Goal: Transaction & Acquisition: Purchase product/service

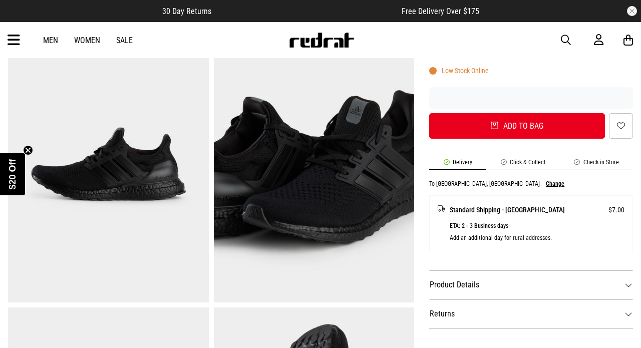
scroll to position [350, 0]
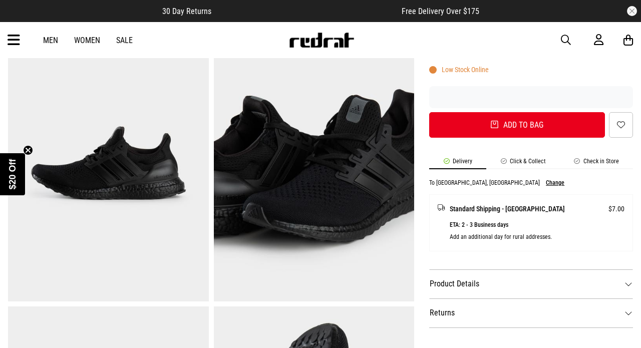
click at [538, 159] on li "Click & Collect" at bounding box center [524, 164] width 74 height 12
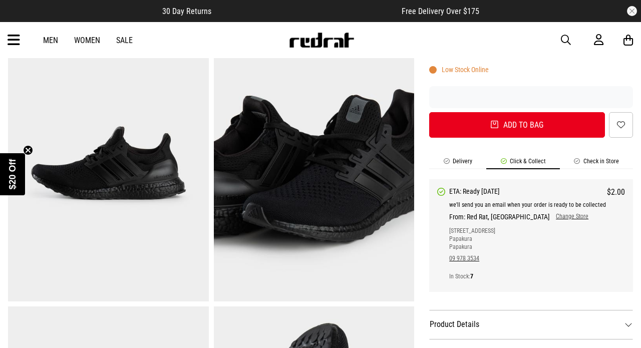
click at [538, 220] on div "We'll send you an email when your order is ready to be collected From: Red Rat,…" at bounding box center [537, 238] width 176 height 83
click at [550, 215] on link "Change Store" at bounding box center [569, 217] width 39 height 8
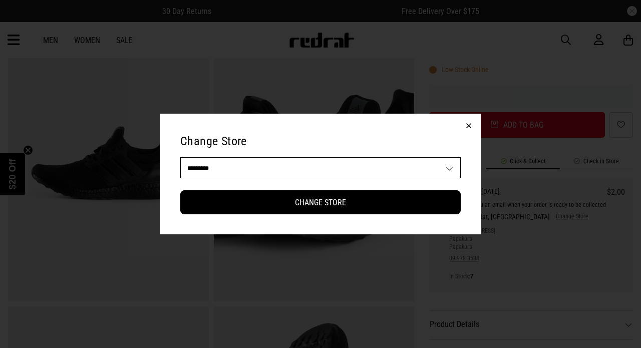
click at [442, 168] on select "**********" at bounding box center [321, 168] width 280 height 20
select select "**"
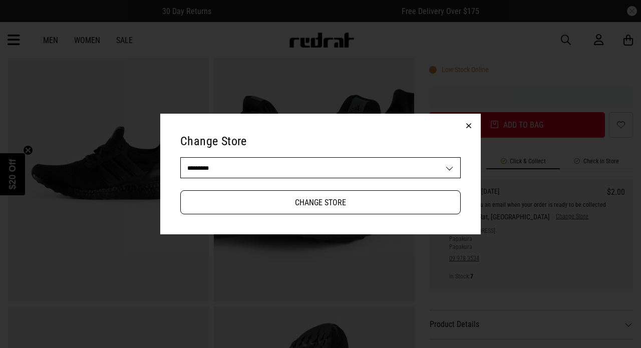
click at [324, 208] on button "Change Store" at bounding box center [320, 202] width 281 height 24
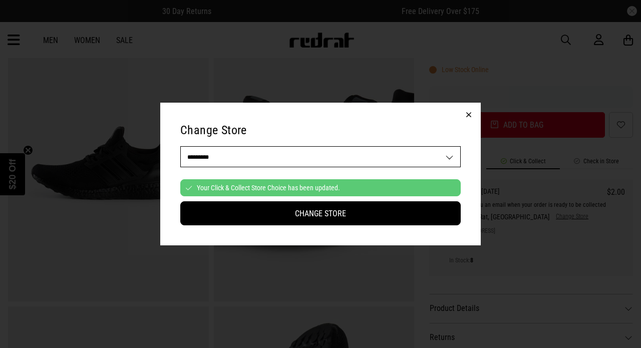
click at [468, 121] on button "button" at bounding box center [469, 115] width 24 height 24
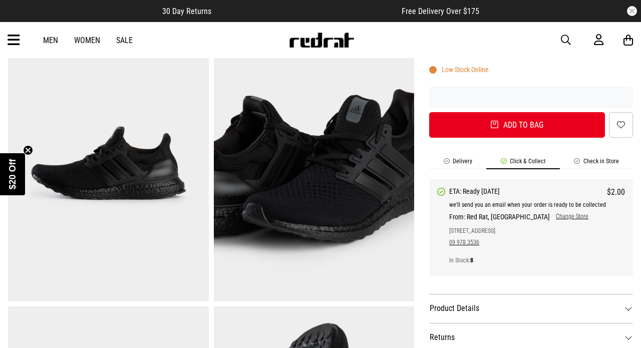
click at [550, 216] on link "Change Store" at bounding box center [569, 217] width 39 height 8
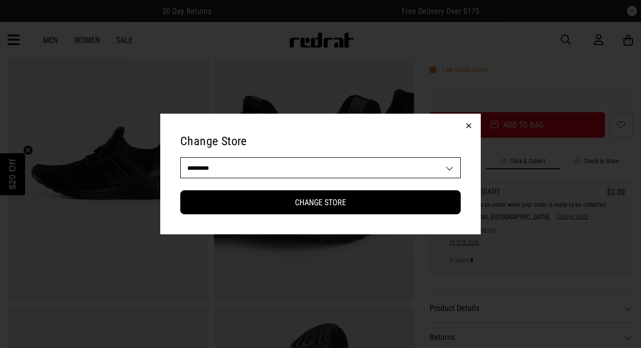
click at [420, 174] on select "**********" at bounding box center [321, 168] width 280 height 20
select select "**"
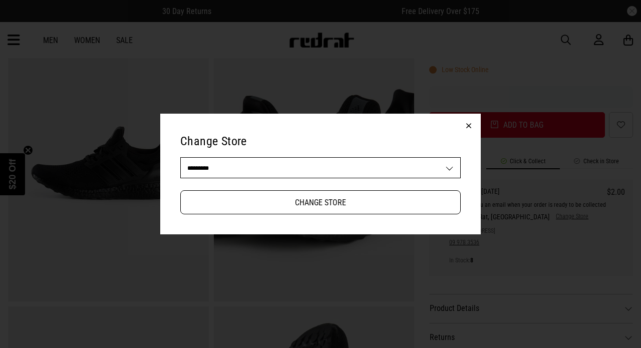
click at [394, 214] on button "Change Store" at bounding box center [320, 202] width 281 height 24
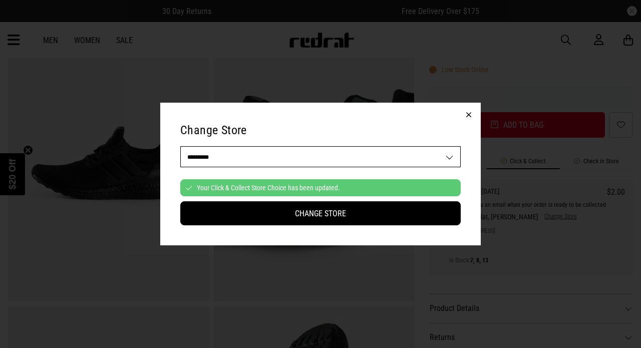
click at [472, 119] on button "button" at bounding box center [469, 115] width 24 height 24
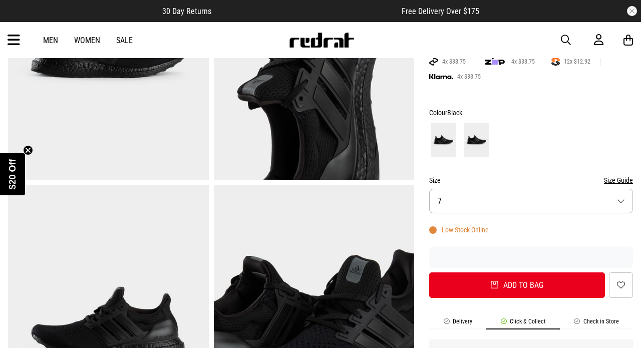
scroll to position [198, 0]
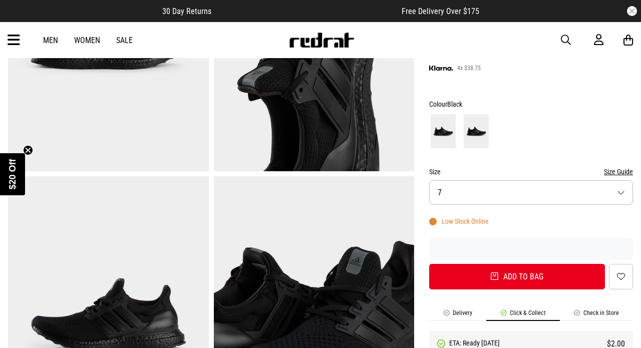
click at [505, 194] on button "Size 7" at bounding box center [531, 192] width 204 height 25
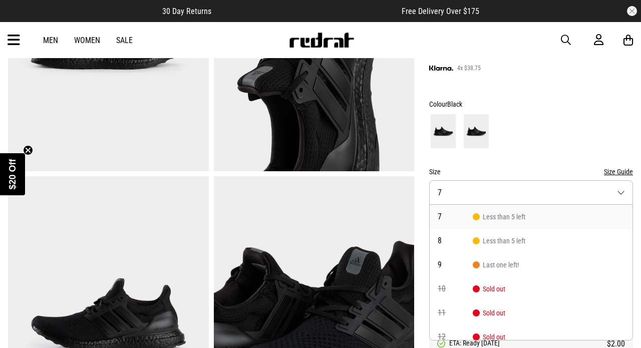
click at [523, 161] on form "Colour Black Size Size Guide Size 7 7 Less than 5 left 8 Less than 5 left 9 Las…" at bounding box center [531, 193] width 204 height 191
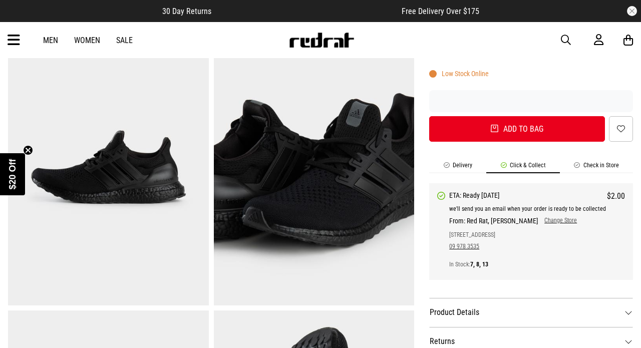
scroll to position [390, 0]
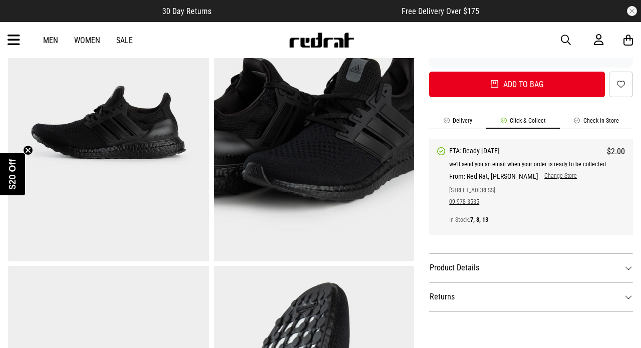
click at [532, 180] on div "We'll send you an email when your order is ready to be collected From: Red Rat,…" at bounding box center [537, 189] width 176 height 67
click at [543, 176] on link "Change Store" at bounding box center [558, 176] width 39 height 8
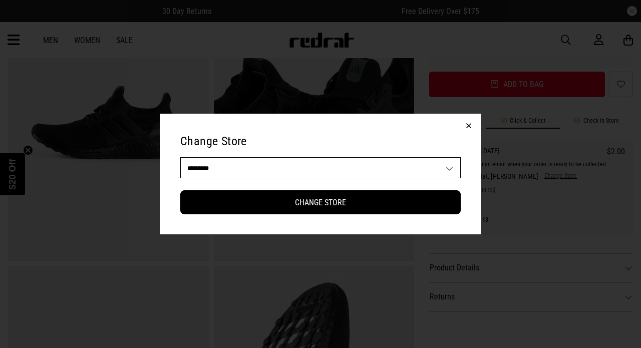
select select "**"
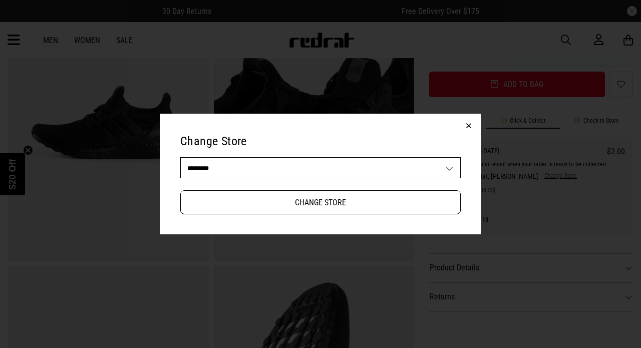
click at [386, 200] on button "Change Store" at bounding box center [320, 202] width 281 height 24
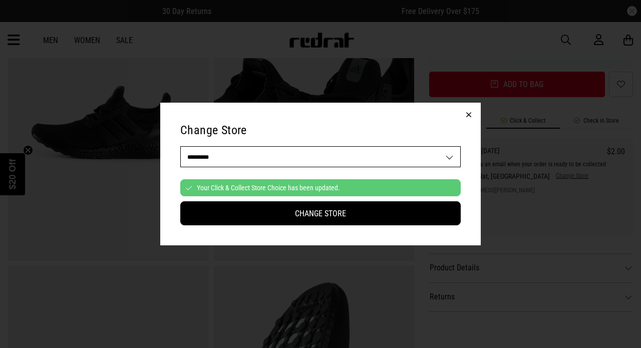
click at [466, 115] on button "button" at bounding box center [469, 115] width 24 height 24
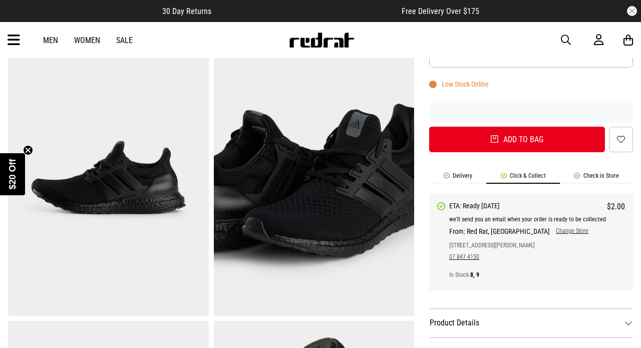
scroll to position [409, 0]
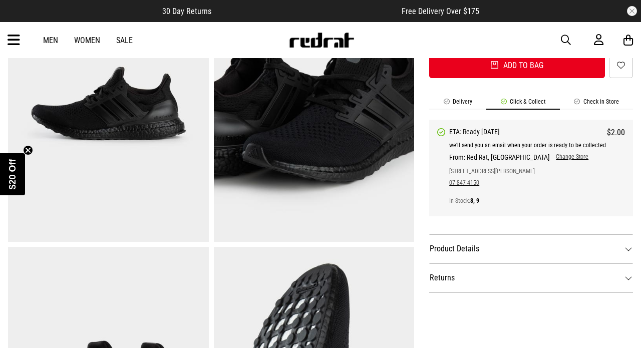
click at [542, 151] on span "From: Red Rat, Hamilton Change Store" at bounding box center [537, 155] width 176 height 12
click at [550, 160] on link "Change Store" at bounding box center [569, 157] width 39 height 8
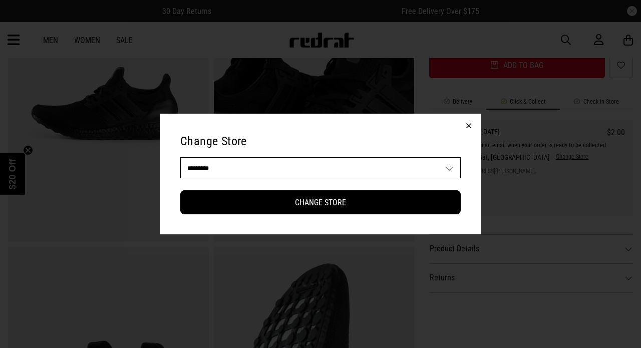
click at [446, 158] on select "**********" at bounding box center [321, 168] width 280 height 20
select select "**"
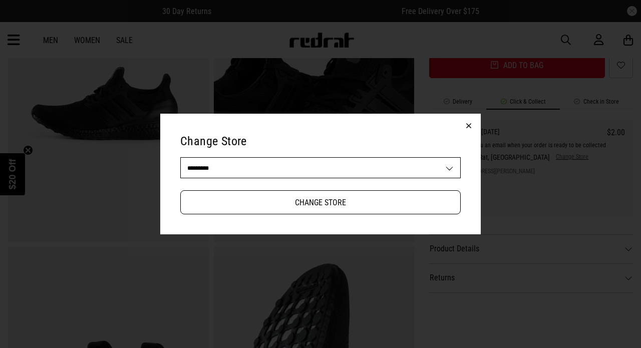
click at [302, 198] on button "Change Store" at bounding box center [320, 202] width 281 height 24
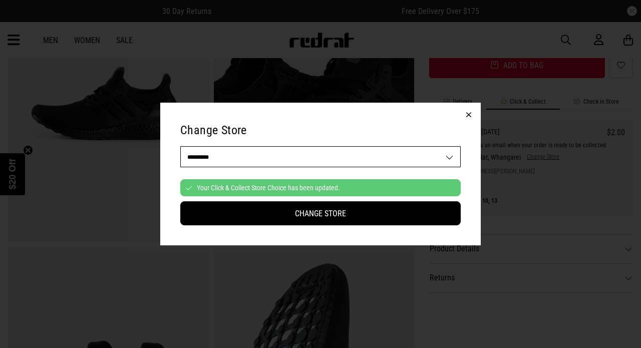
click at [469, 110] on button "button" at bounding box center [469, 115] width 24 height 24
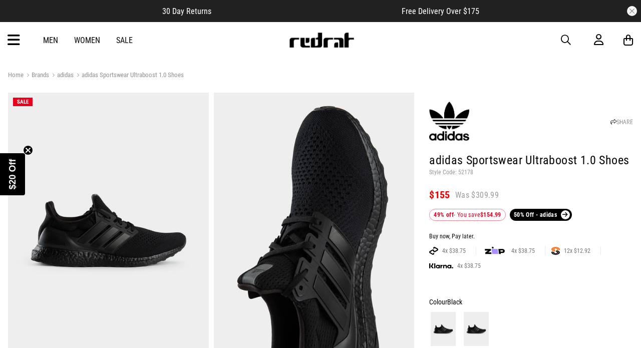
scroll to position [0, 0]
click at [73, 77] on link "adidas" at bounding box center [61, 76] width 25 height 10
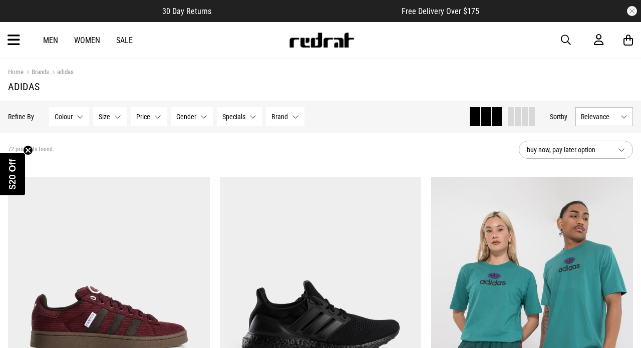
click at [185, 116] on span "Gender" at bounding box center [186, 117] width 20 height 8
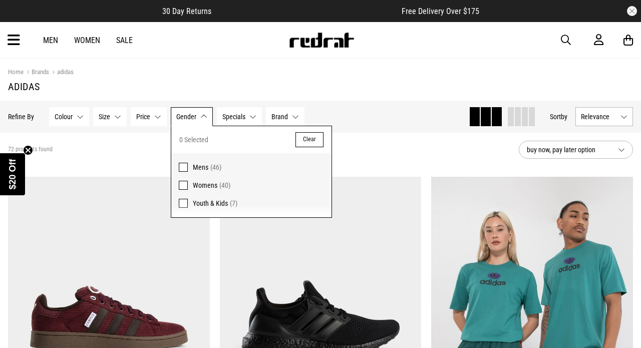
click at [181, 166] on span at bounding box center [183, 167] width 9 height 9
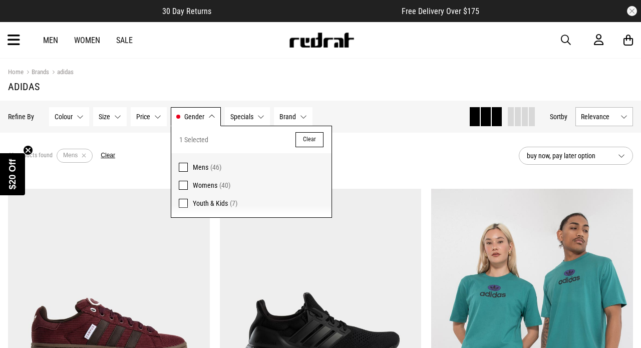
click at [227, 99] on section "Home Brands adidas adidas" at bounding box center [320, 80] width 625 height 42
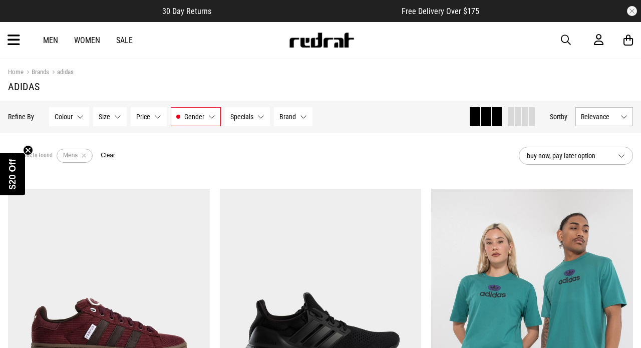
click at [298, 111] on button "Brand None selected" at bounding box center [293, 116] width 39 height 19
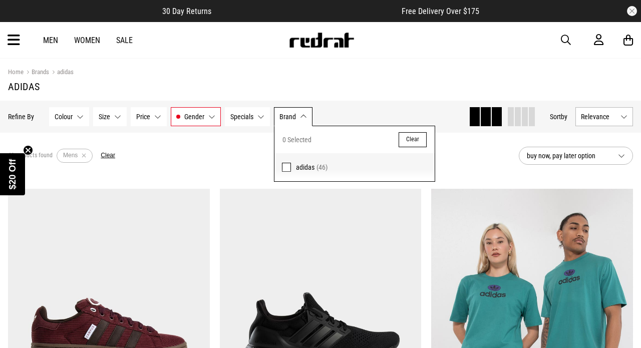
click at [287, 166] on span at bounding box center [286, 167] width 9 height 9
click at [226, 165] on div "46 products found Active Filters Mens adidas Clear" at bounding box center [259, 156] width 503 height 30
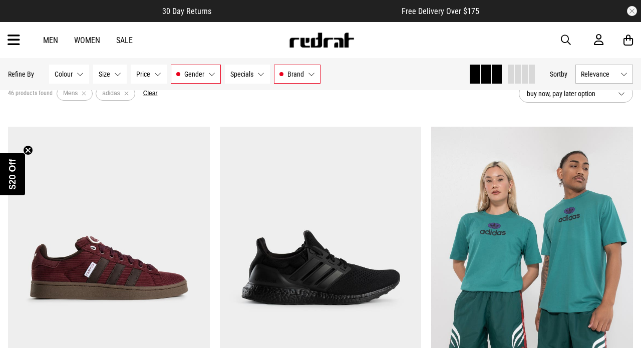
scroll to position [41, 0]
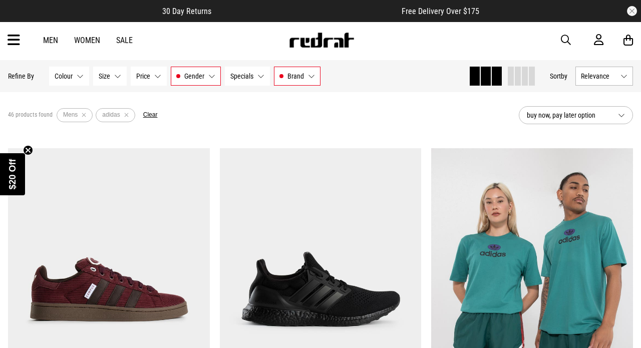
click at [581, 107] on button "buy now, pay later option" at bounding box center [576, 115] width 114 height 18
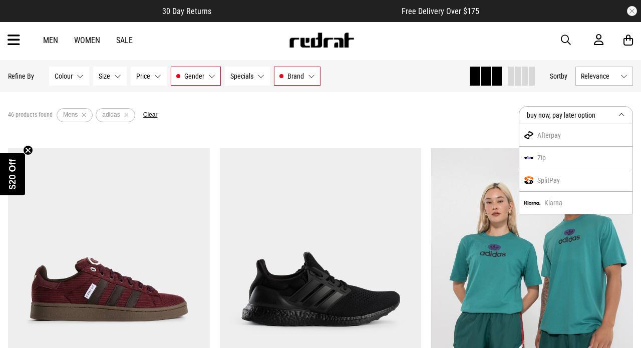
click at [588, 78] on span "Relevance" at bounding box center [599, 76] width 36 height 8
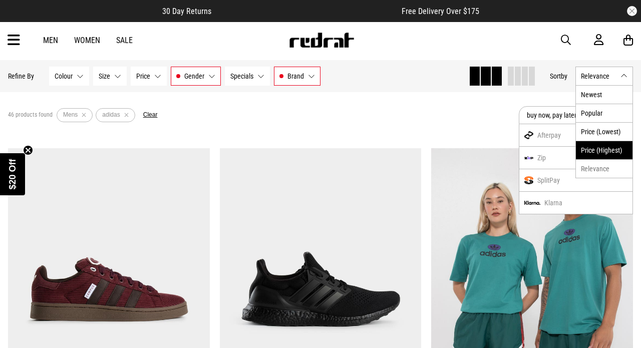
click at [592, 149] on li "Price (Highest)" at bounding box center [604, 150] width 57 height 19
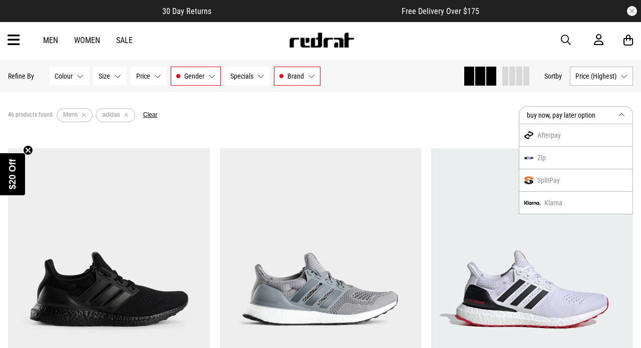
click at [419, 124] on div "46 products found Active Filters Mens adidas Clear" at bounding box center [259, 115] width 503 height 30
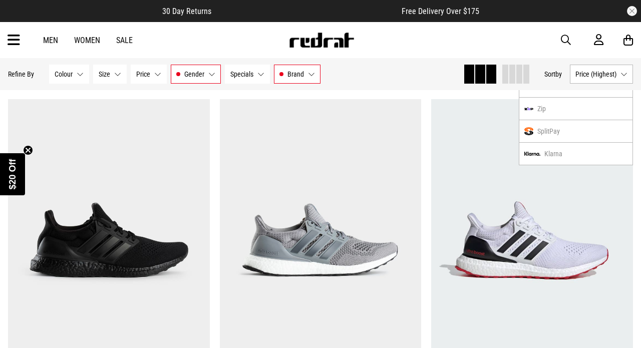
scroll to position [130, 0]
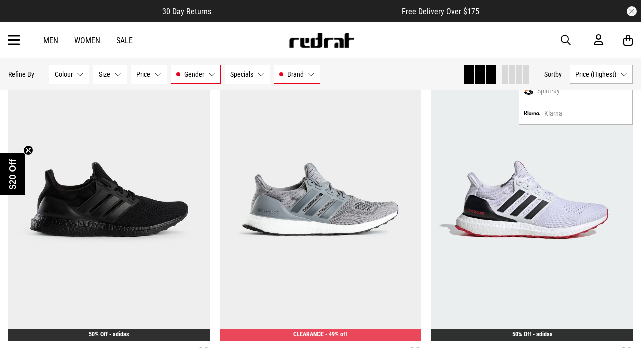
click at [586, 76] on span "Price (Highest)" at bounding box center [596, 74] width 41 height 8
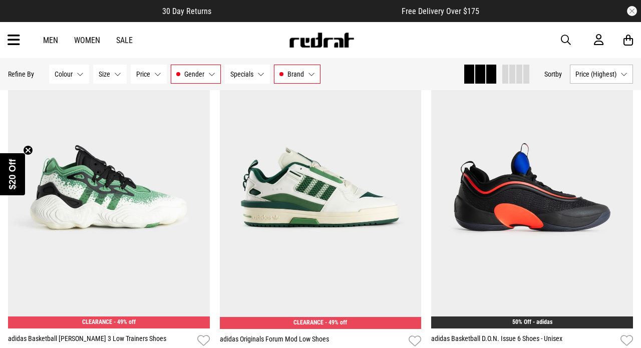
scroll to position [1632, 0]
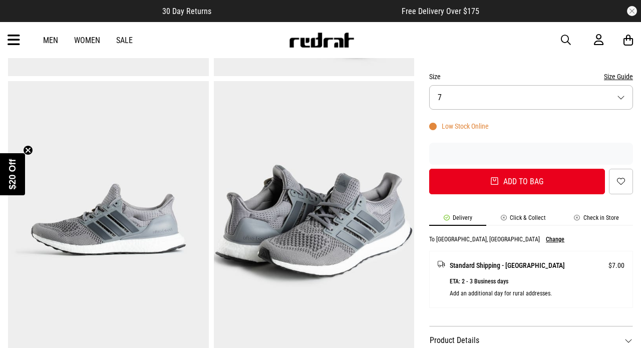
scroll to position [343, 0]
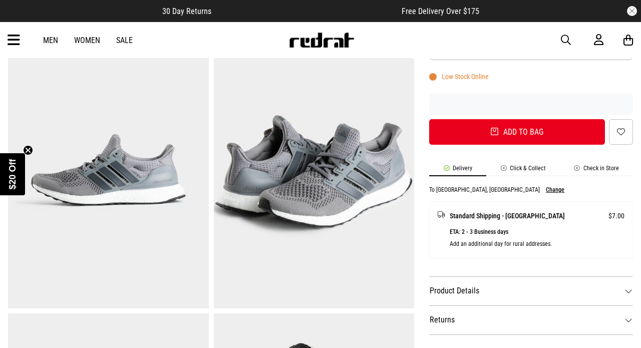
click at [520, 168] on li "Click & Collect" at bounding box center [524, 171] width 74 height 12
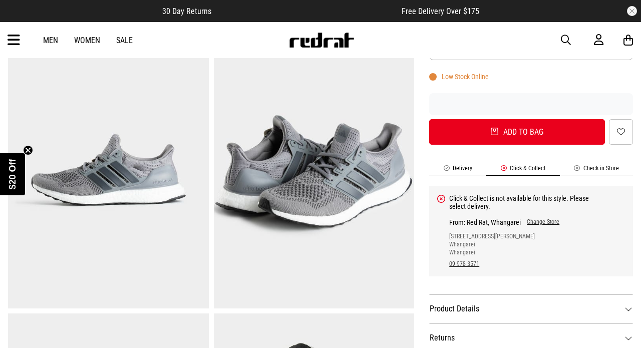
click at [533, 224] on link "Change Store" at bounding box center [540, 222] width 39 height 8
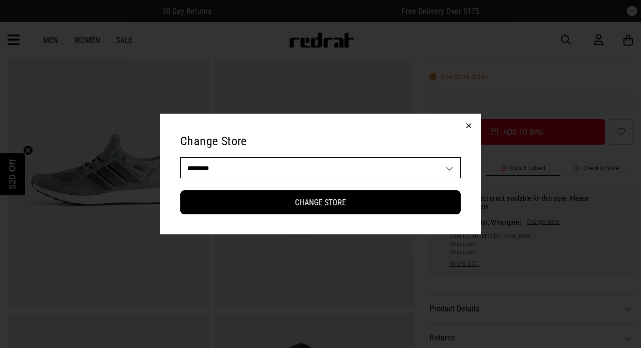
click at [450, 164] on select "**********" at bounding box center [321, 168] width 280 height 20
select select "**"
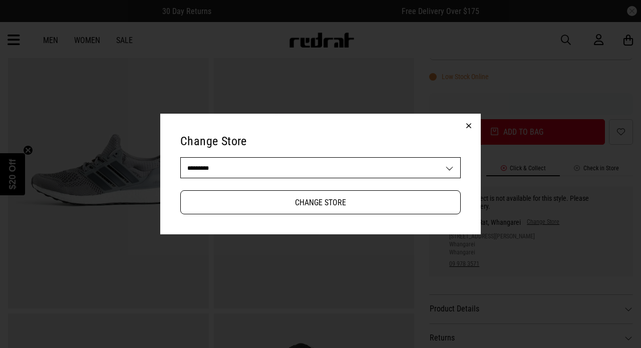
click at [322, 208] on button "Change Store" at bounding box center [320, 202] width 281 height 24
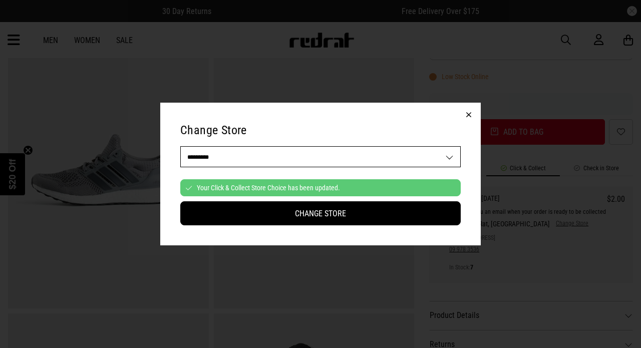
click at [469, 113] on button "button" at bounding box center [469, 115] width 24 height 24
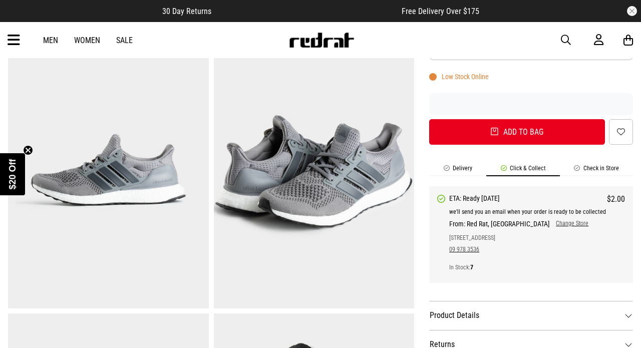
click at [533, 218] on span "From: Red Rat, Manukau Change Store" at bounding box center [537, 222] width 176 height 12
click at [550, 226] on link "Change Store" at bounding box center [569, 224] width 39 height 8
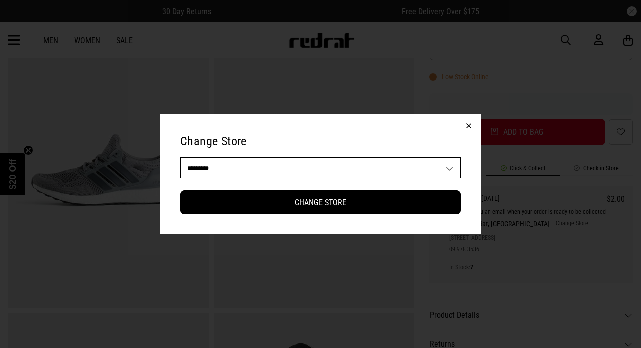
click at [371, 164] on select "**********" at bounding box center [321, 168] width 280 height 20
select select "**"
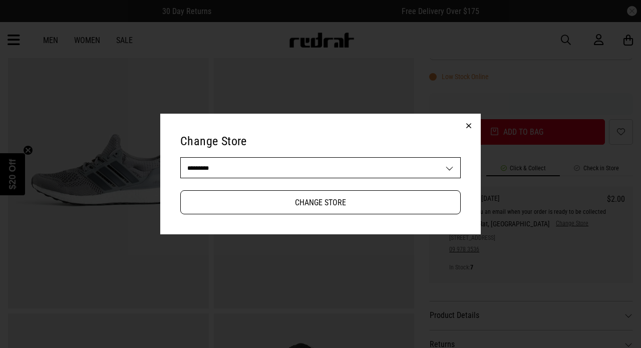
click at [311, 201] on button "Change Store" at bounding box center [320, 202] width 281 height 24
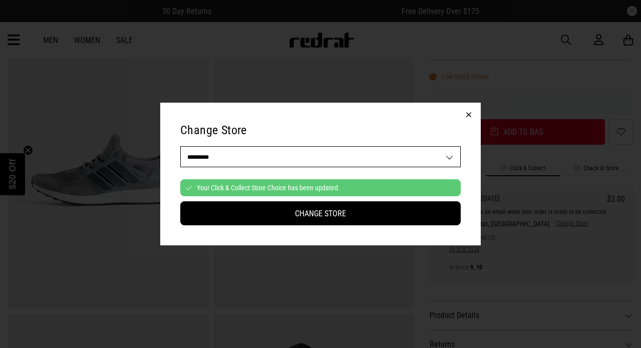
click at [470, 116] on button "button" at bounding box center [469, 115] width 24 height 24
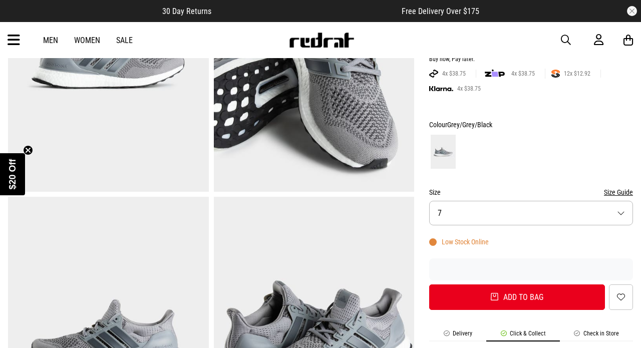
scroll to position [59, 0]
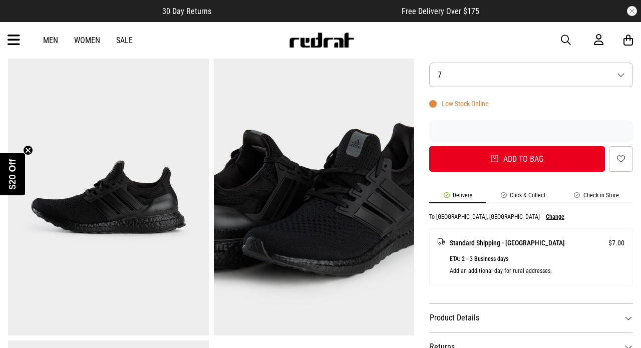
scroll to position [317, 0]
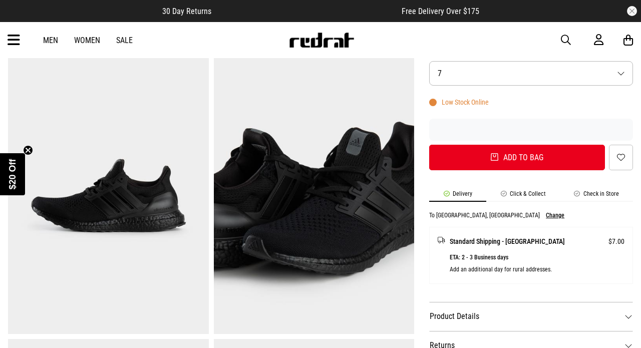
click at [530, 185] on div "SHARE adidas Sportswear Ultraboost 1.0 Shoes Style Code: 52178 $155 Was $309.99…" at bounding box center [523, 198] width 219 height 845
click at [528, 190] on li "Click & Collect" at bounding box center [524, 196] width 74 height 12
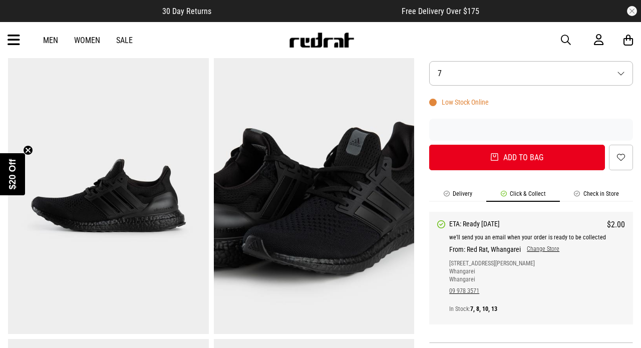
click at [537, 248] on link "Change Store" at bounding box center [540, 250] width 39 height 8
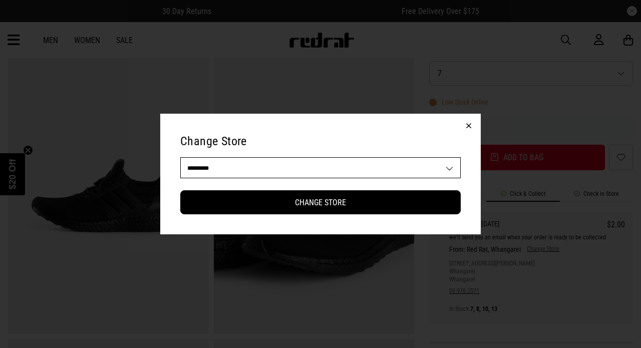
click at [428, 163] on select "**********" at bounding box center [321, 168] width 280 height 20
select select "**"
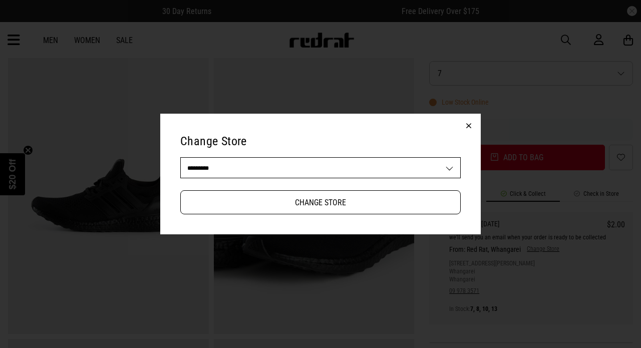
click at [305, 204] on button "Change Store" at bounding box center [320, 202] width 281 height 24
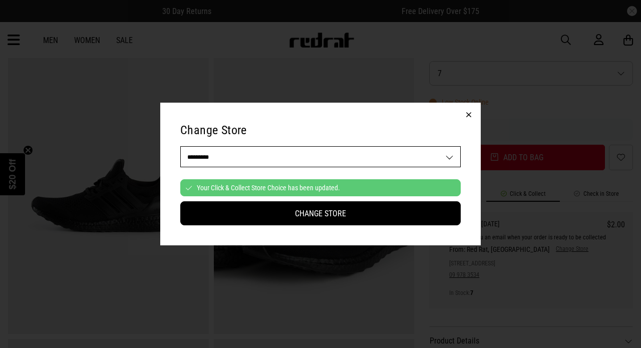
click at [476, 113] on button "button" at bounding box center [469, 115] width 24 height 24
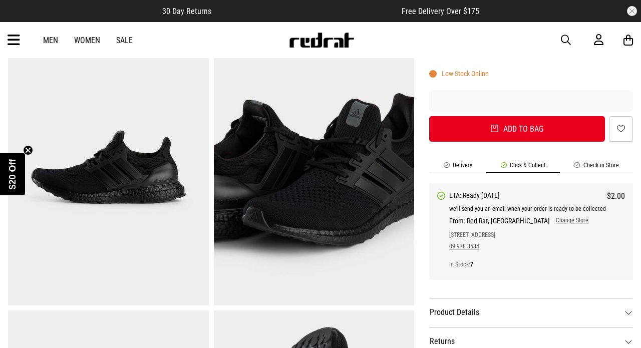
scroll to position [350, 0]
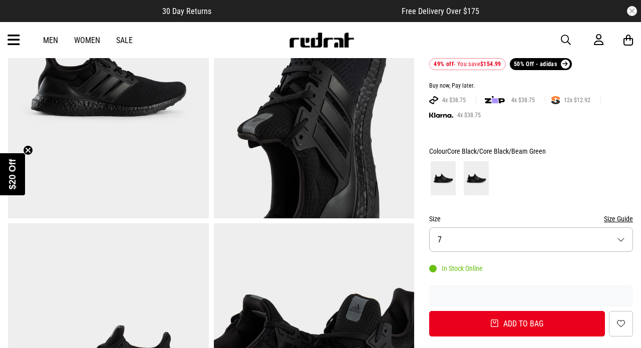
scroll to position [147, 0]
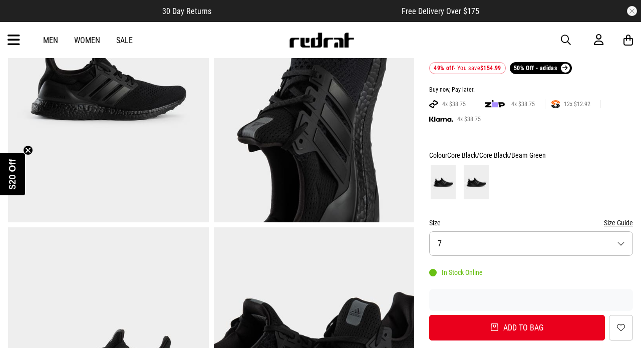
click at [449, 179] on img at bounding box center [443, 182] width 25 height 34
click at [485, 177] on img at bounding box center [476, 182] width 25 height 34
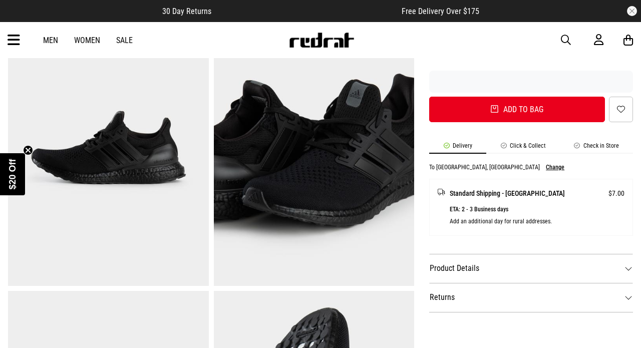
scroll to position [378, 0]
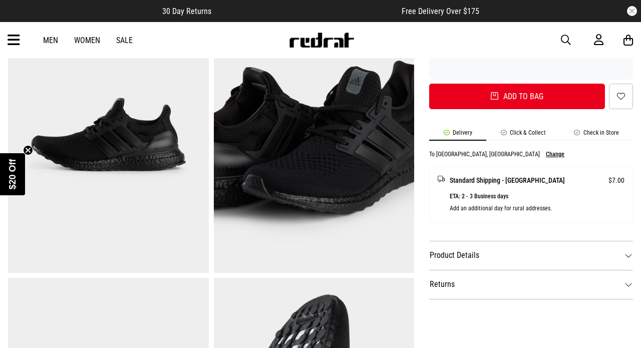
click at [522, 132] on li "Click & Collect" at bounding box center [524, 135] width 74 height 12
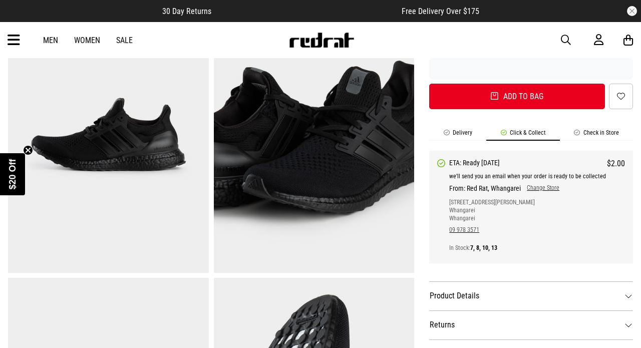
click at [545, 194] on div "We'll send you an email when your order is ready to be collected From: Red Rat,…" at bounding box center [537, 209] width 176 height 83
click at [540, 187] on link "Change Store" at bounding box center [540, 188] width 39 height 8
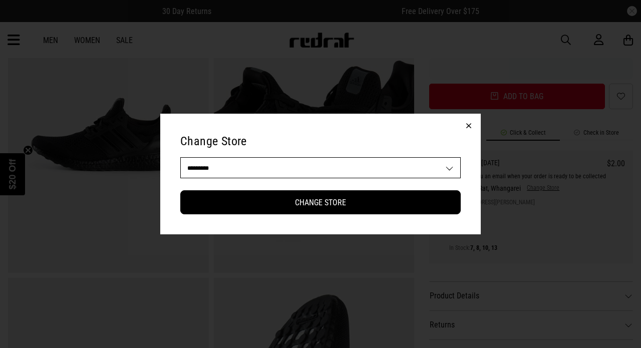
select select "**"
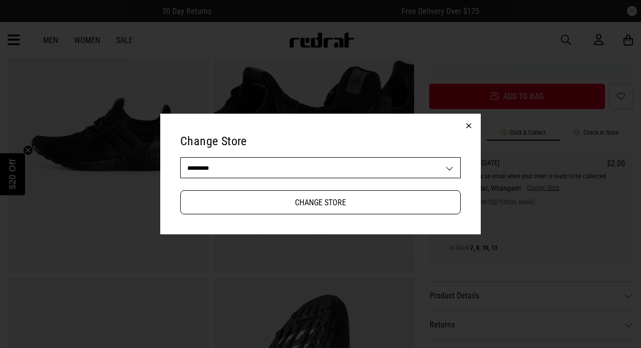
click at [342, 202] on button "Change Store" at bounding box center [320, 202] width 281 height 24
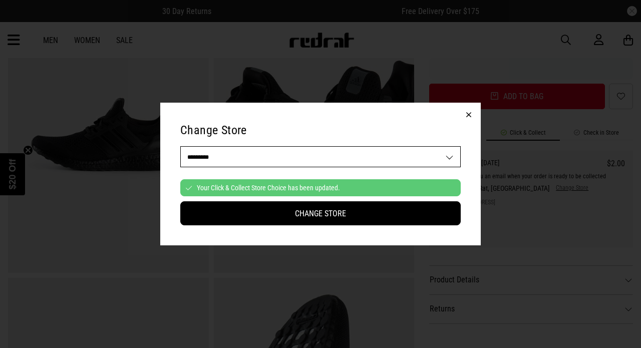
click at [468, 119] on button "button" at bounding box center [469, 115] width 24 height 24
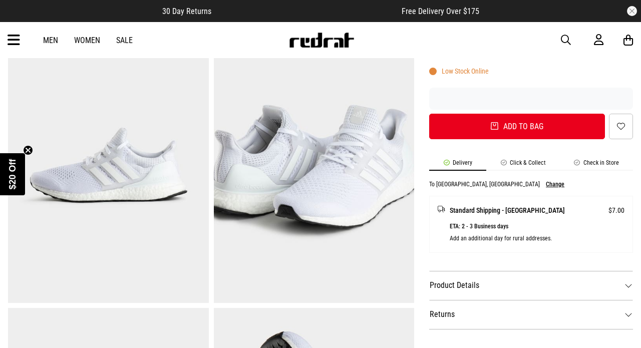
scroll to position [349, 0]
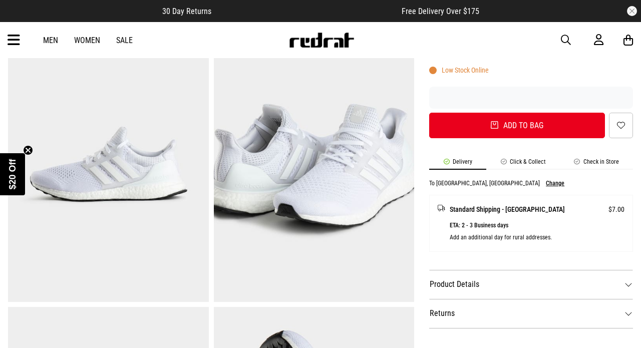
click at [526, 165] on li "Click & Collect" at bounding box center [524, 164] width 74 height 12
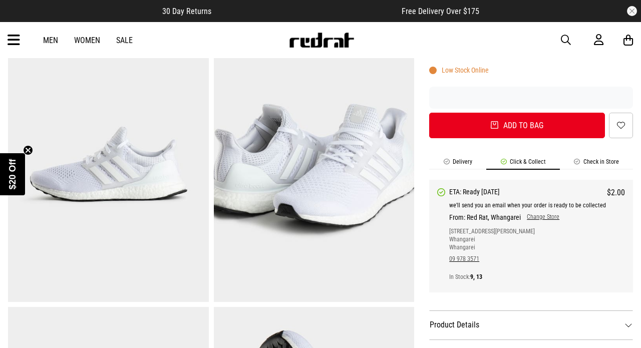
click at [533, 218] on link "Change Store" at bounding box center [540, 217] width 39 height 8
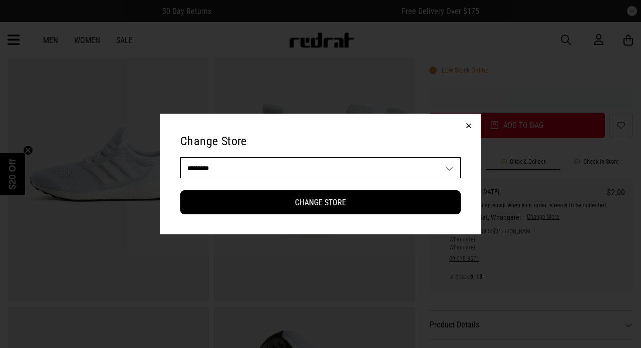
click at [282, 173] on select "**********" at bounding box center [321, 168] width 280 height 20
select select "**"
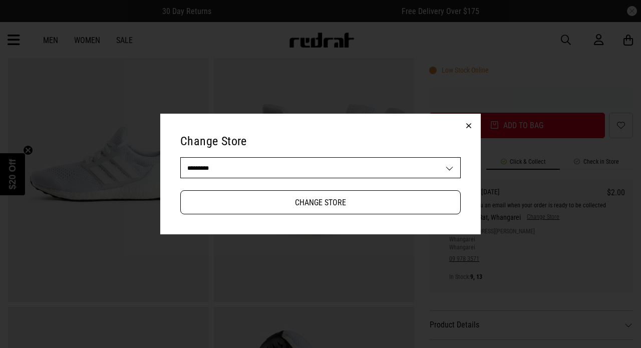
click at [291, 199] on button "Change Store" at bounding box center [320, 202] width 281 height 24
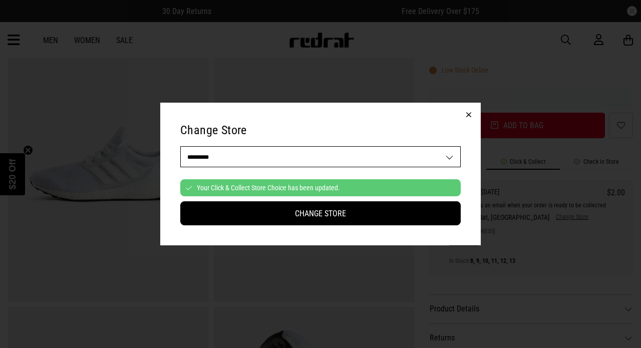
click at [467, 113] on button "button" at bounding box center [469, 115] width 24 height 24
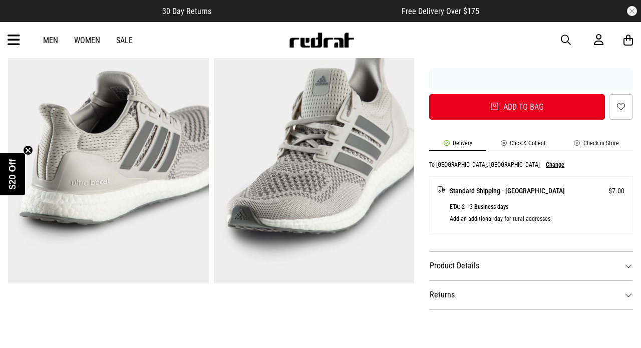
scroll to position [380, 0]
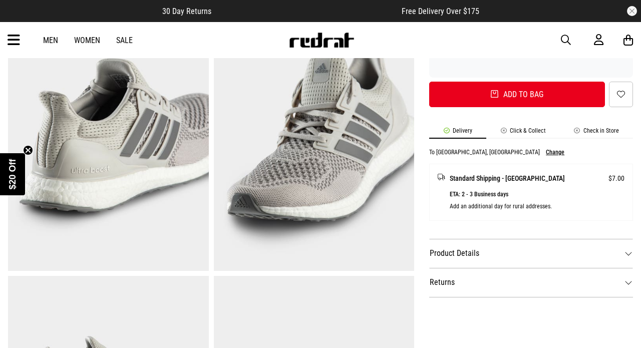
click at [533, 130] on li "Click & Collect" at bounding box center [524, 133] width 74 height 12
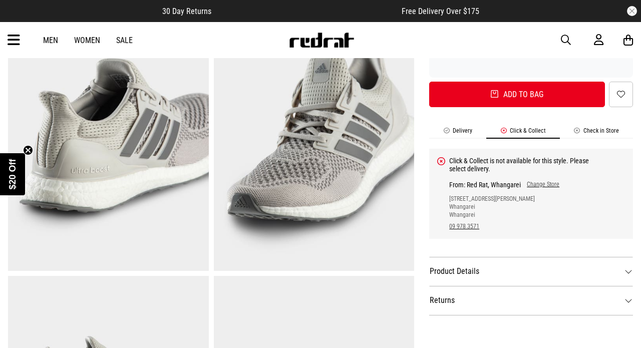
click at [553, 187] on link "Change Store" at bounding box center [540, 185] width 39 height 8
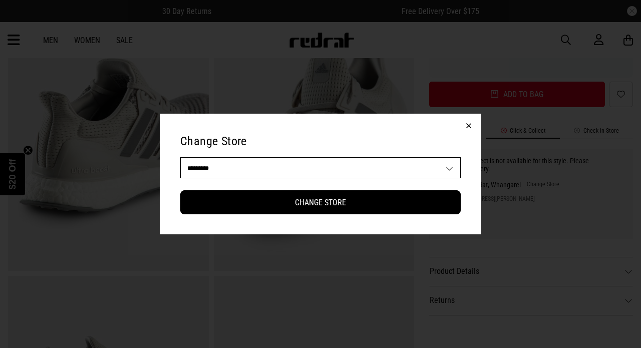
click at [236, 170] on select "**********" at bounding box center [321, 168] width 280 height 20
select select "**"
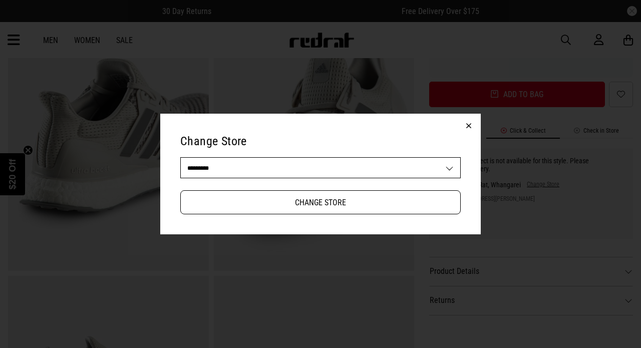
click at [278, 201] on button "Change Store" at bounding box center [320, 202] width 281 height 24
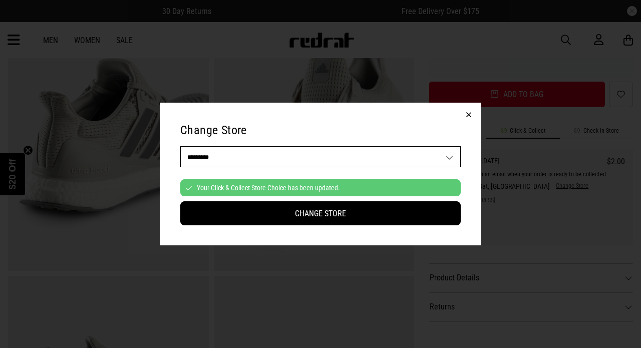
click at [474, 111] on button "button" at bounding box center [469, 115] width 24 height 24
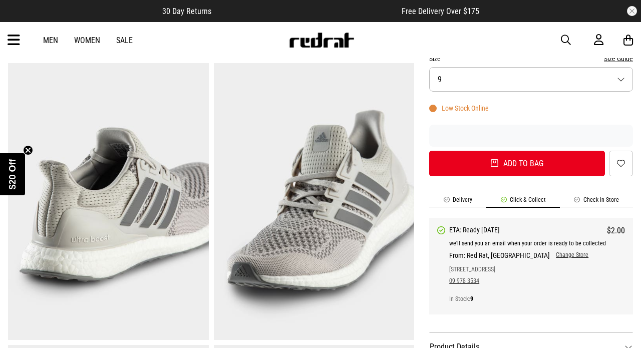
scroll to position [310, 0]
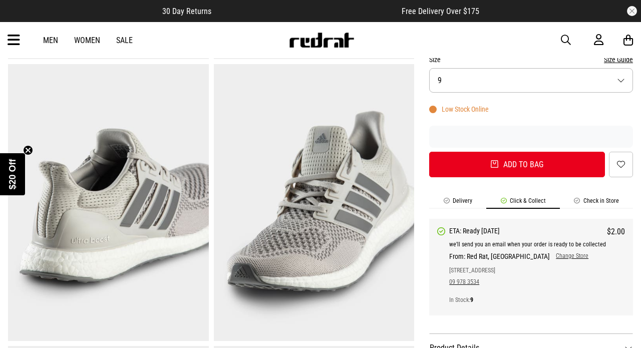
click at [520, 77] on button "Size 9" at bounding box center [531, 80] width 204 height 25
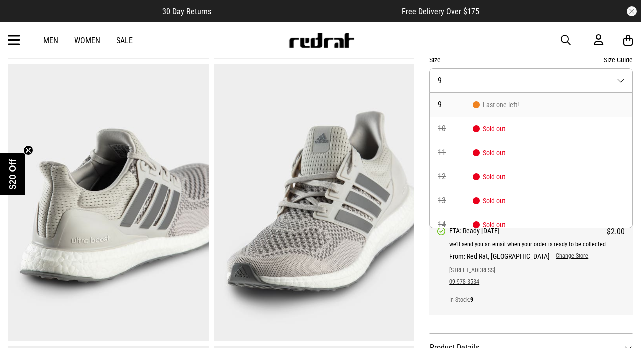
click at [540, 278] on p "09 978 3534" at bounding box center [537, 282] width 176 height 9
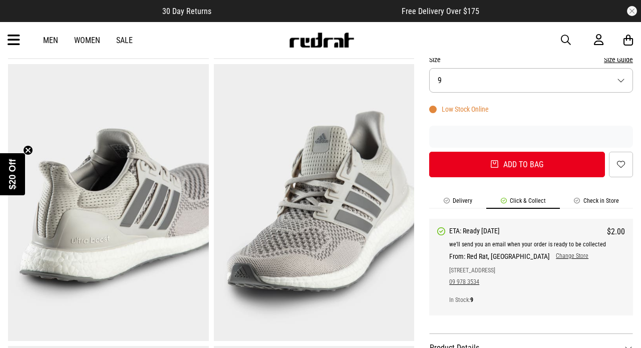
click at [550, 258] on link "Change Store" at bounding box center [569, 257] width 39 height 8
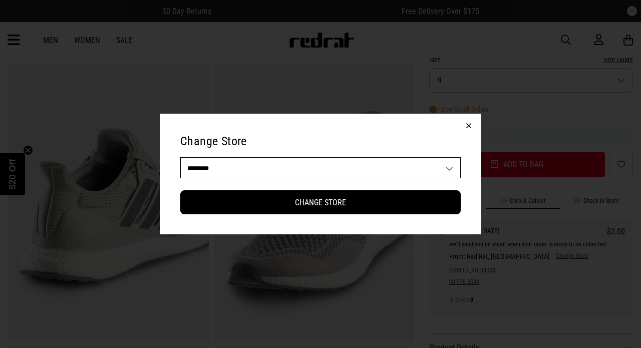
select select "**"
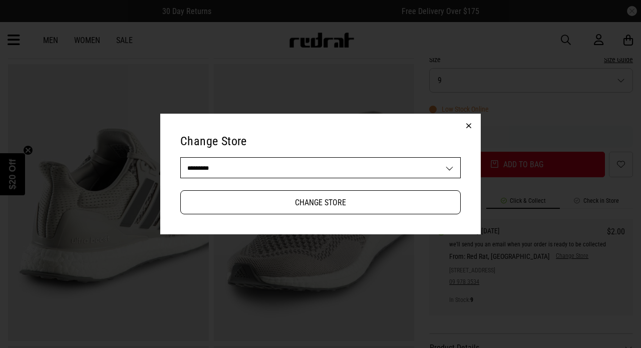
click at [295, 196] on button "Change Store" at bounding box center [320, 202] width 281 height 24
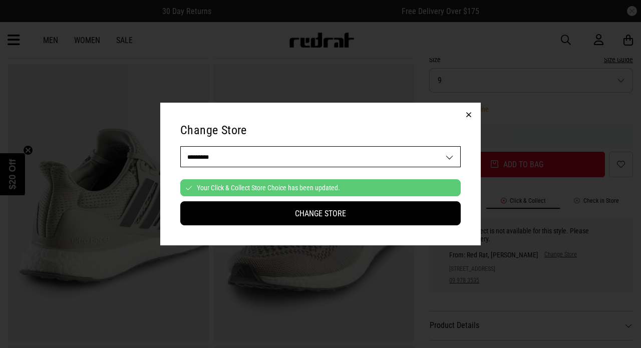
click at [469, 116] on button "button" at bounding box center [469, 115] width 24 height 24
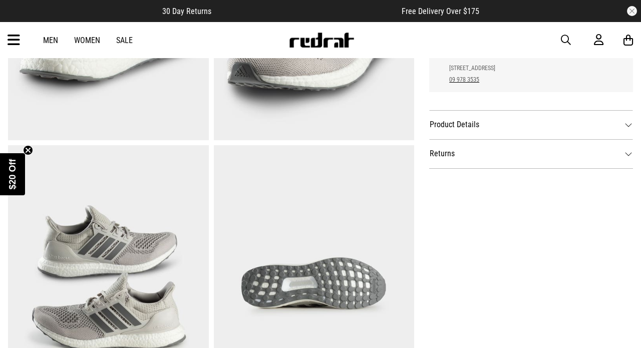
scroll to position [613, 0]
